Goal: Task Accomplishment & Management: Manage account settings

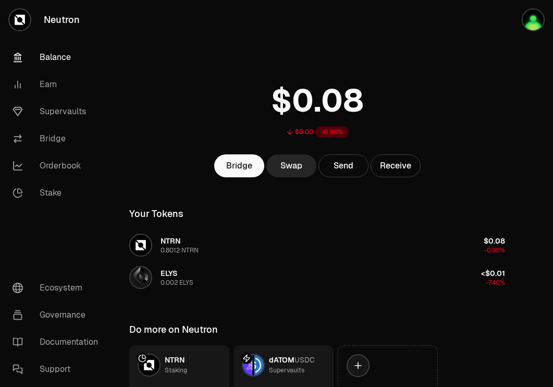
scroll to position [83, 0]
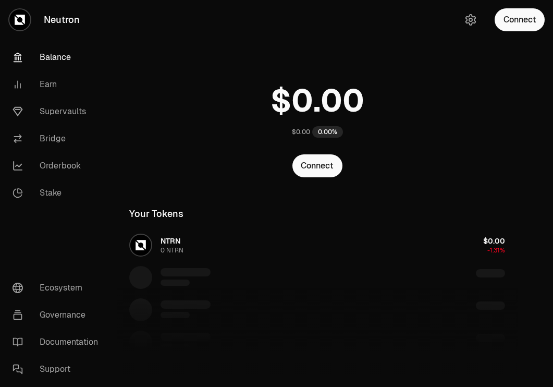
scroll to position [83, 0]
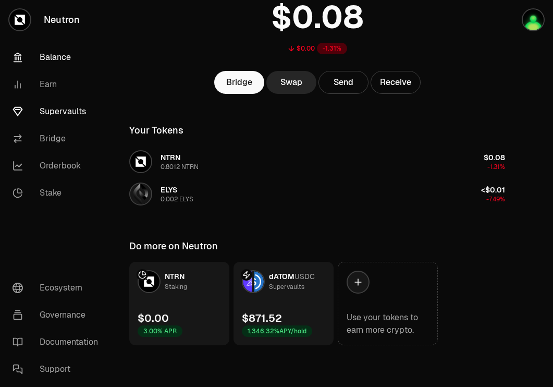
click at [65, 116] on link "Supervaults" at bounding box center [58, 111] width 108 height 27
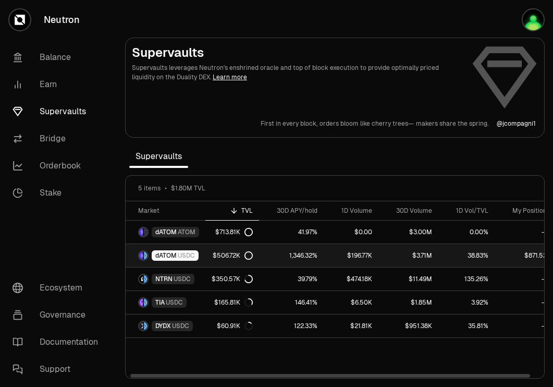
click at [184, 254] on span "USDC" at bounding box center [186, 255] width 17 height 8
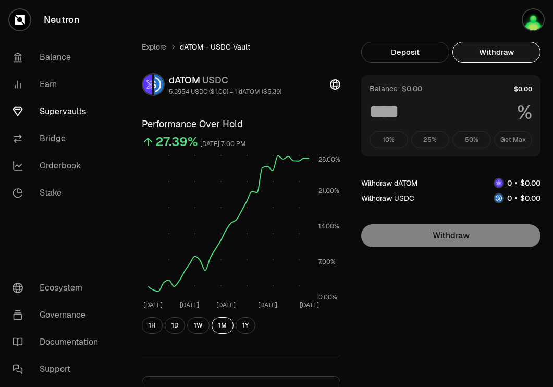
click at [488, 50] on button "Withdraw" at bounding box center [497, 52] width 88 height 21
click at [514, 137] on div "10% 25% 50% Get Max" at bounding box center [451, 139] width 163 height 17
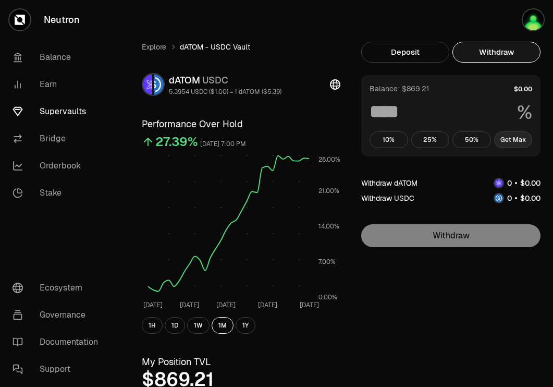
click at [513, 142] on button "Get Max" at bounding box center [513, 139] width 39 height 17
type input "***"
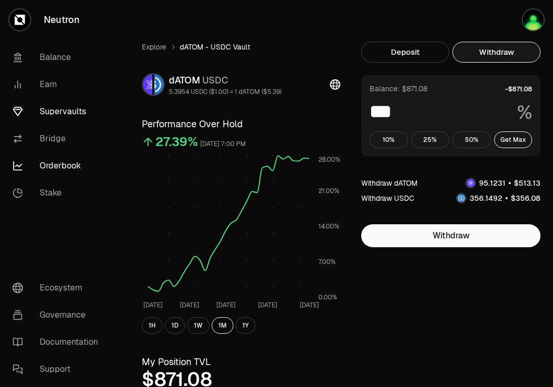
click at [47, 162] on link "Orderbook" at bounding box center [58, 165] width 108 height 27
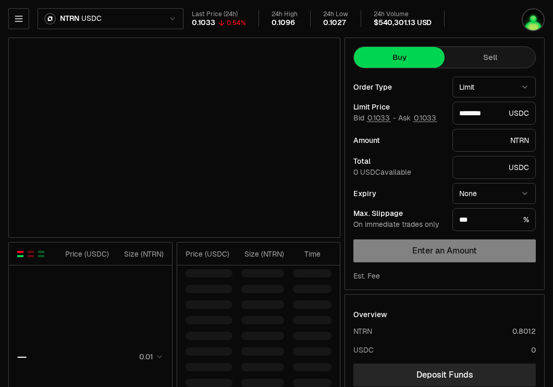
click at [169, 26] on html "Neutron Balance Earn Supervaults Bridge Orderbook Stake Ecosystem Governance Do…" at bounding box center [276, 326] width 553 height 653
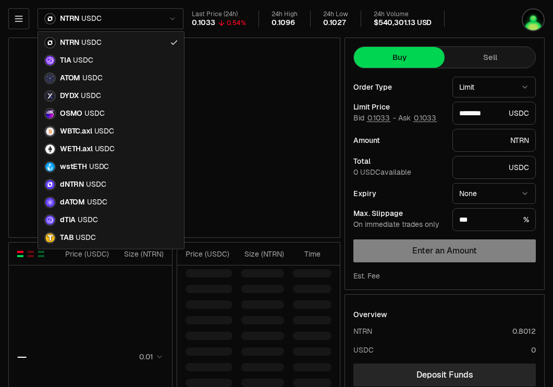
type input "********"
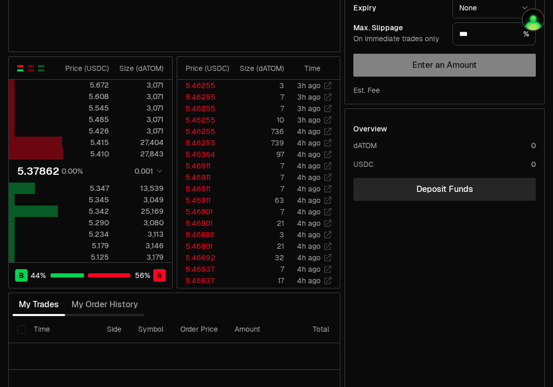
click at [57, 279] on div "B 44 % 56 % S" at bounding box center [90, 275] width 163 height 26
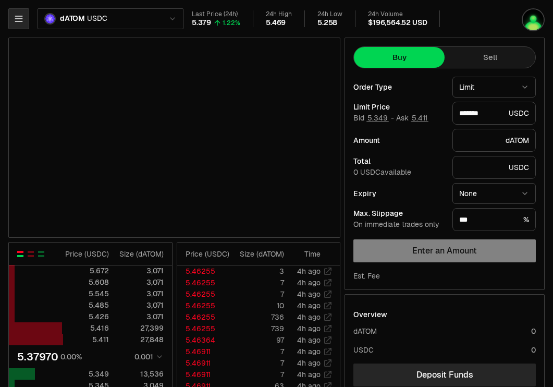
click at [18, 10] on button "button" at bounding box center [18, 18] width 21 height 21
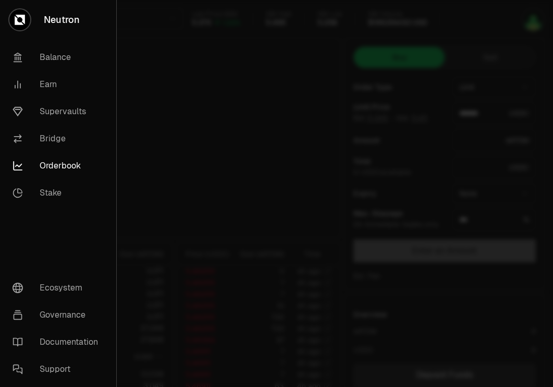
click at [154, 79] on div at bounding box center [276, 193] width 553 height 387
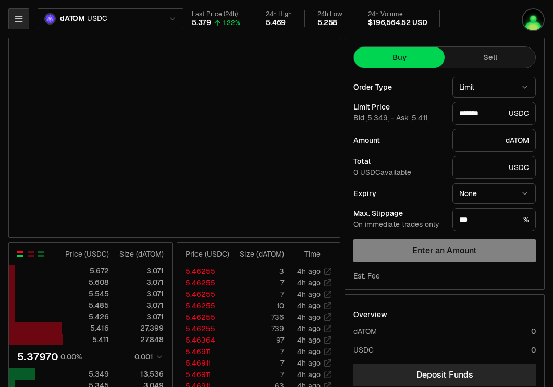
click at [15, 17] on icon "button" at bounding box center [19, 19] width 10 height 10
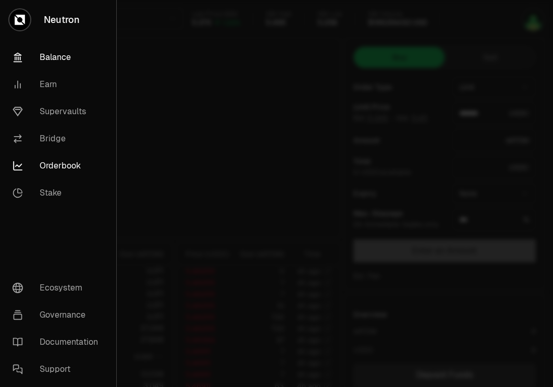
type input "*******"
click at [63, 51] on link "Balance" at bounding box center [58, 57] width 108 height 27
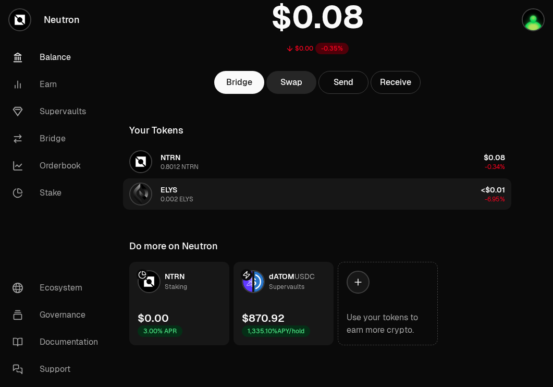
scroll to position [82, 0]
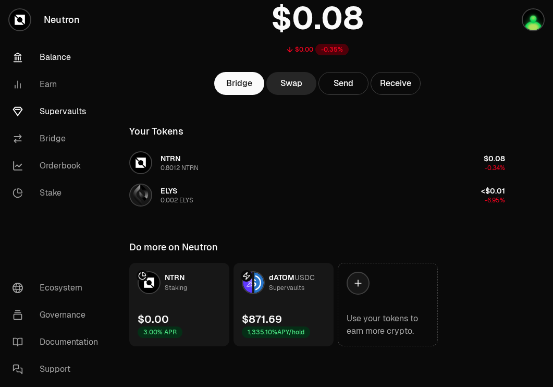
click at [75, 103] on link "Supervaults" at bounding box center [58, 111] width 108 height 27
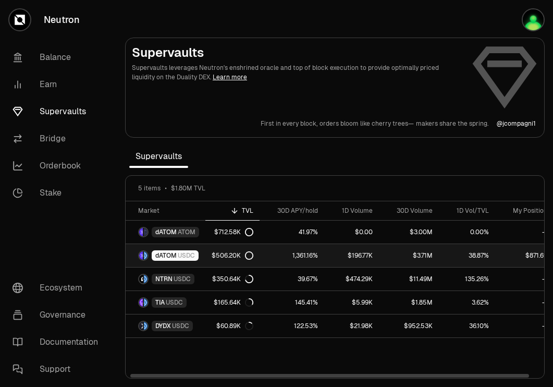
click at [190, 254] on span "USDC" at bounding box center [186, 255] width 17 height 8
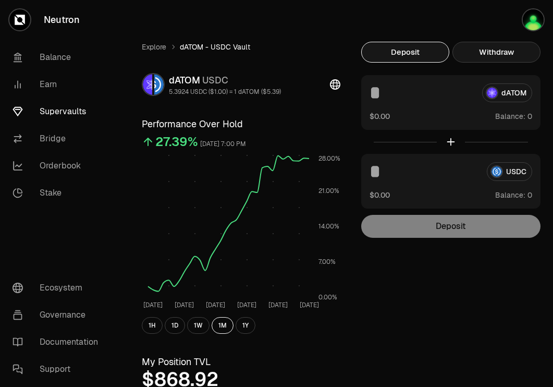
click at [492, 48] on button "Withdraw" at bounding box center [497, 52] width 88 height 21
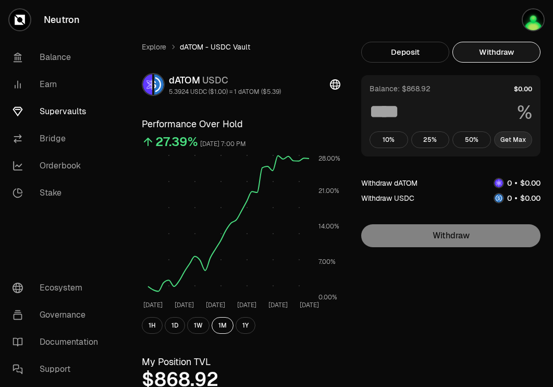
click at [510, 143] on button "Get Max" at bounding box center [513, 139] width 39 height 17
type input "***"
